Goal: Check status: Check status

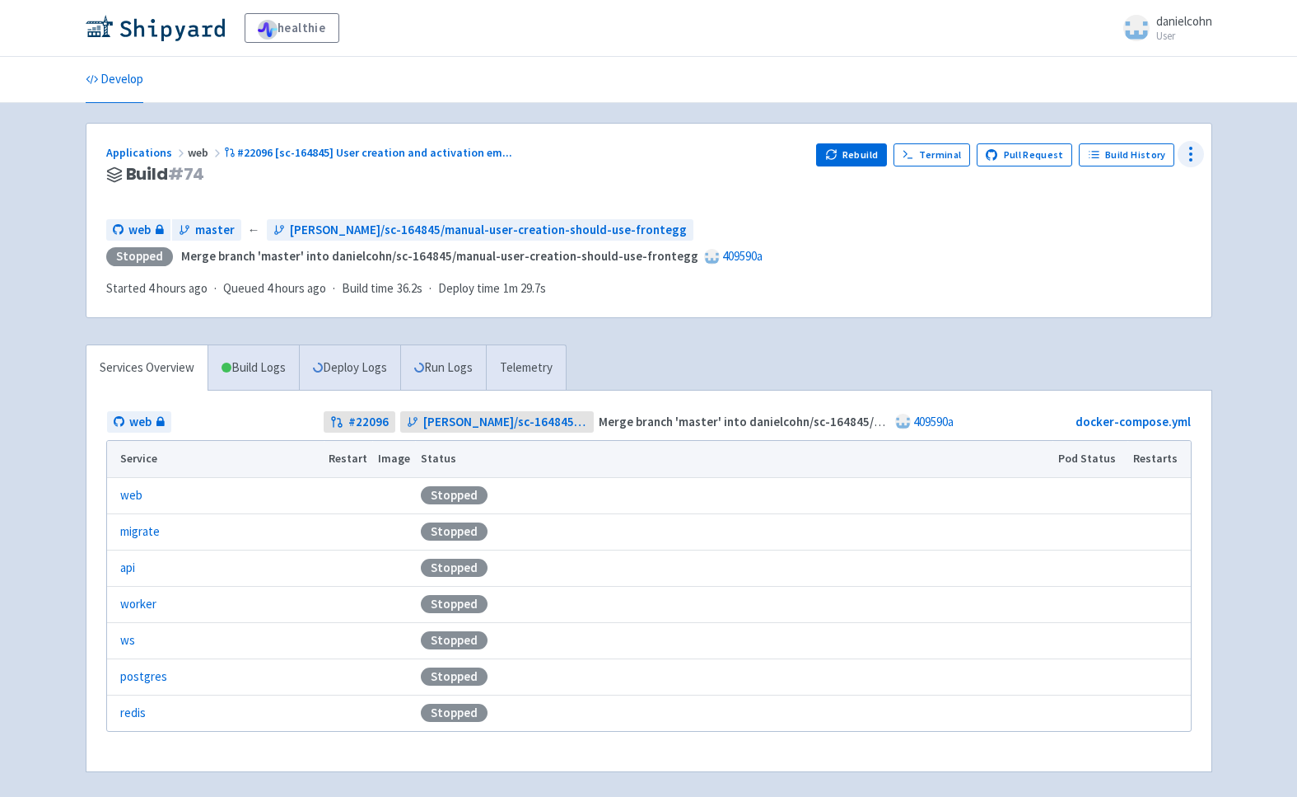
click at [1199, 157] on icon at bounding box center [1191, 154] width 20 height 20
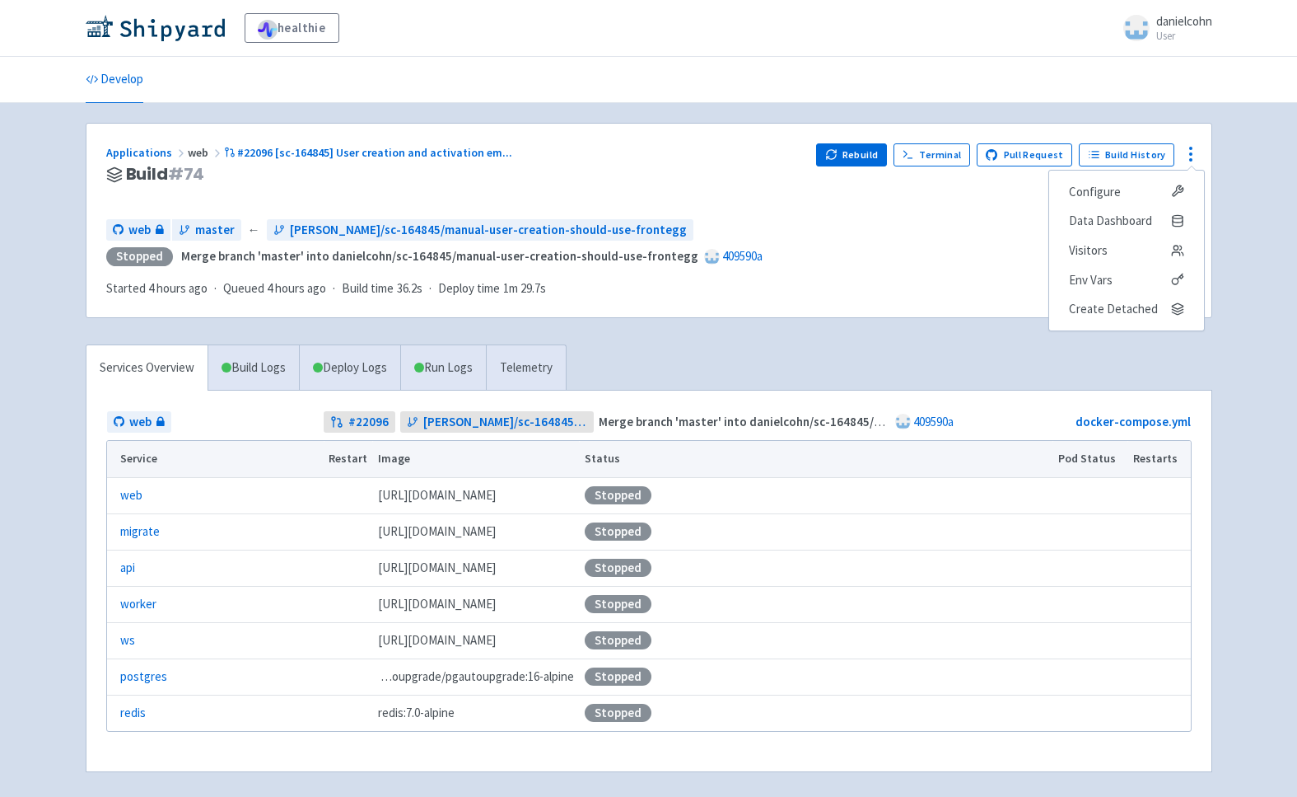
click at [915, 291] on div "web master ← [PERSON_NAME]/sc-164845/manual-user-creation-should-use-frontegg S…" at bounding box center [649, 258] width 1086 height 79
click at [855, 157] on button "Rebuild" at bounding box center [851, 154] width 71 height 23
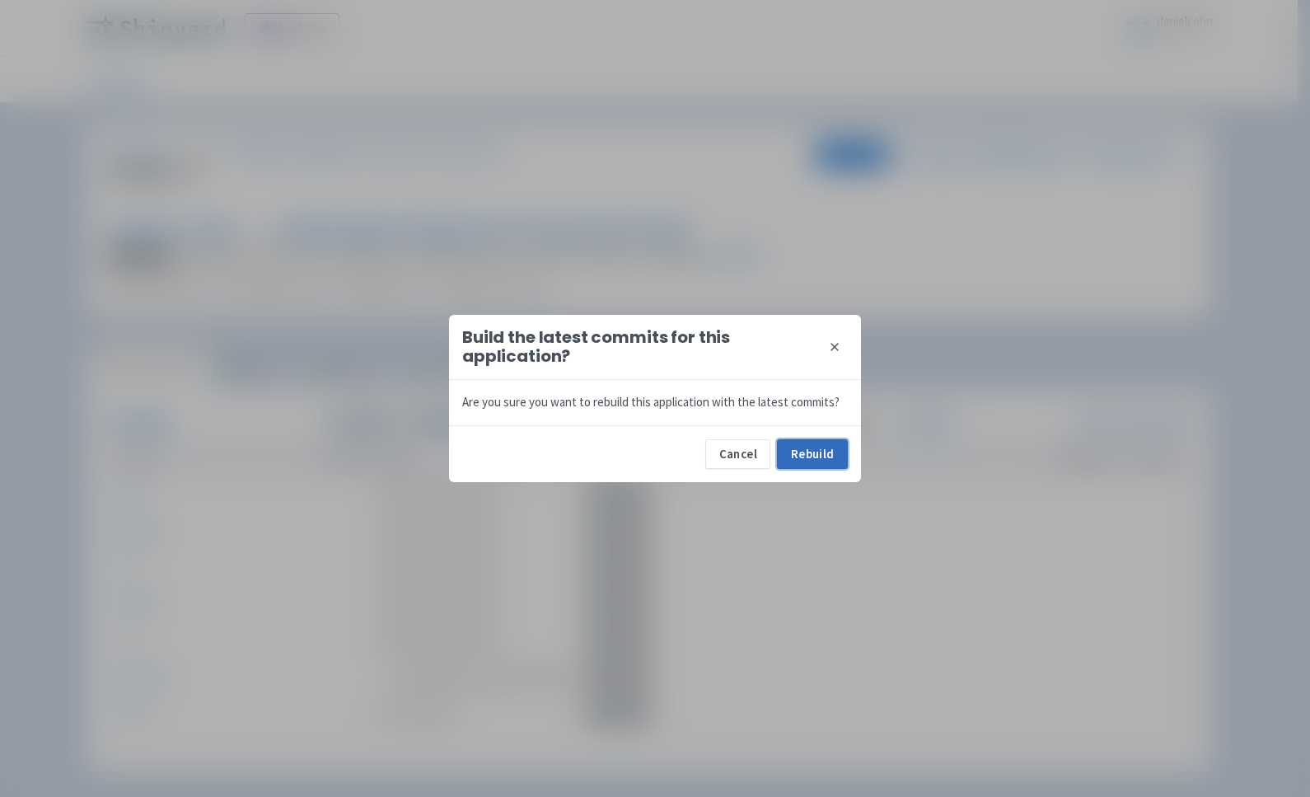
click at [781, 460] on button "Rebuild" at bounding box center [812, 454] width 71 height 30
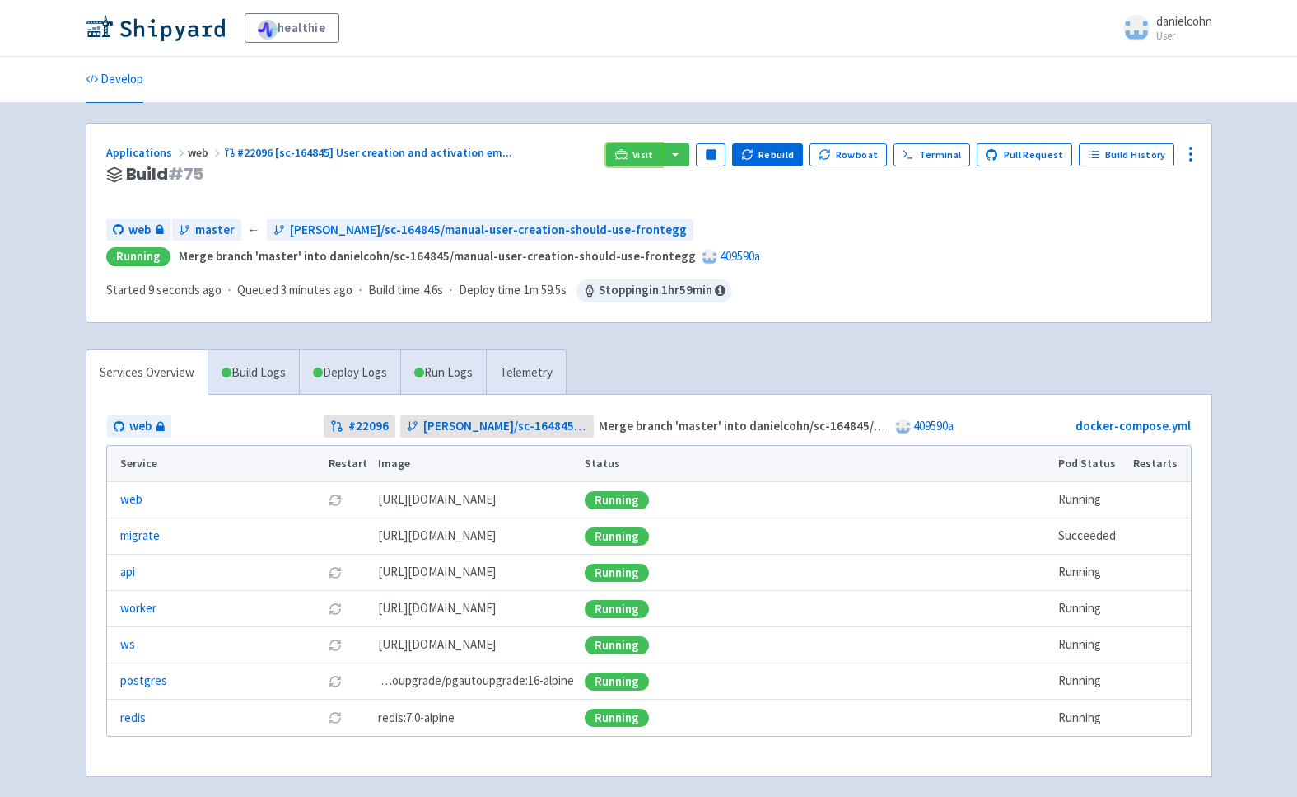
click at [628, 150] on icon at bounding box center [621, 154] width 12 height 12
